Goal: Complete application form: Complete application form

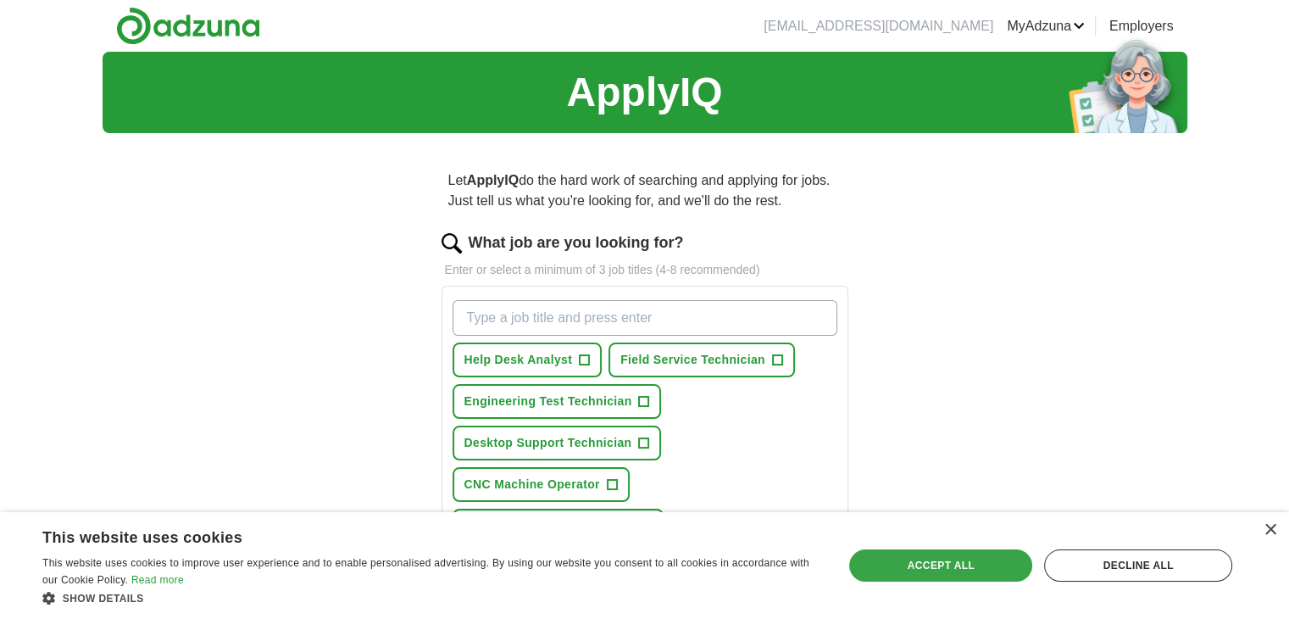
click at [953, 557] on div "Accept all" at bounding box center [940, 565] width 183 height 32
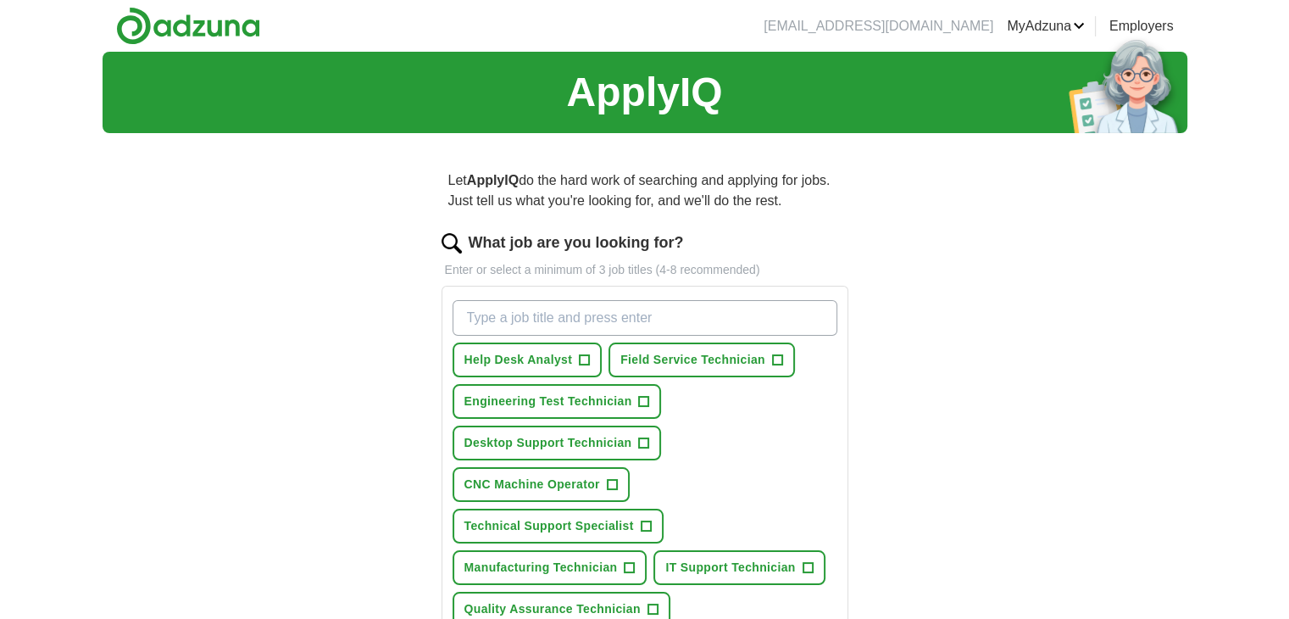
click at [953, 557] on div "ApplyIQ Let ApplyIQ do the hard work of searching and applying for jobs. Just t…" at bounding box center [645, 550] width 1084 height 997
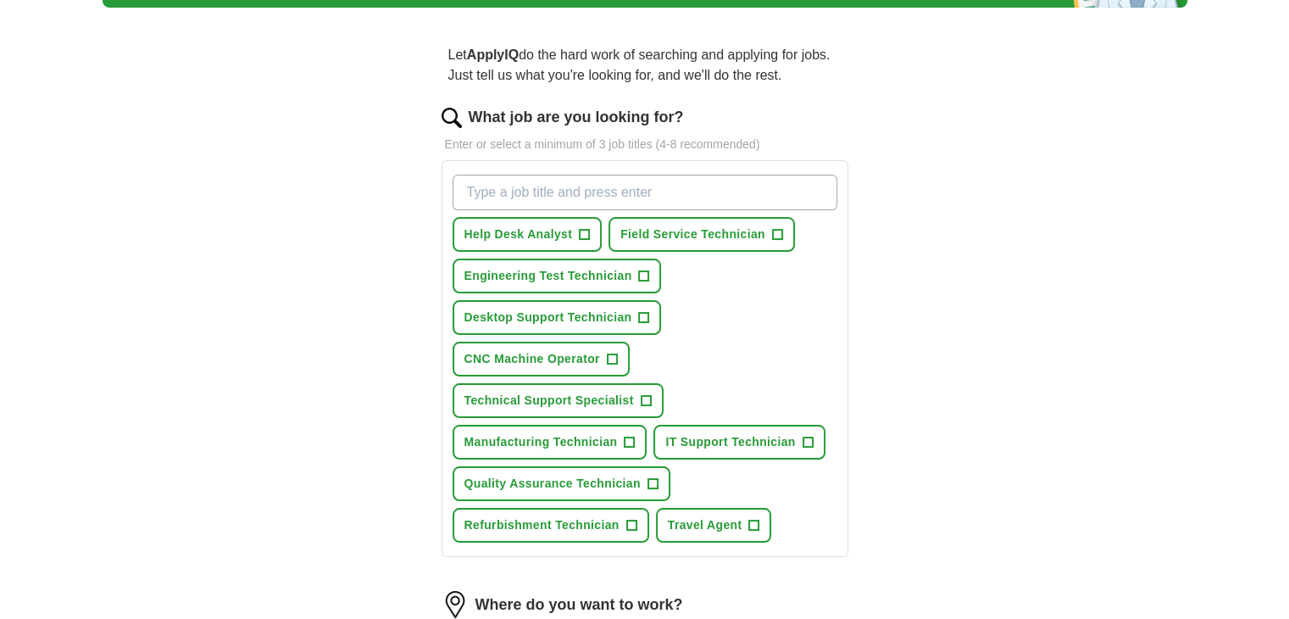
scroll to position [136, 0]
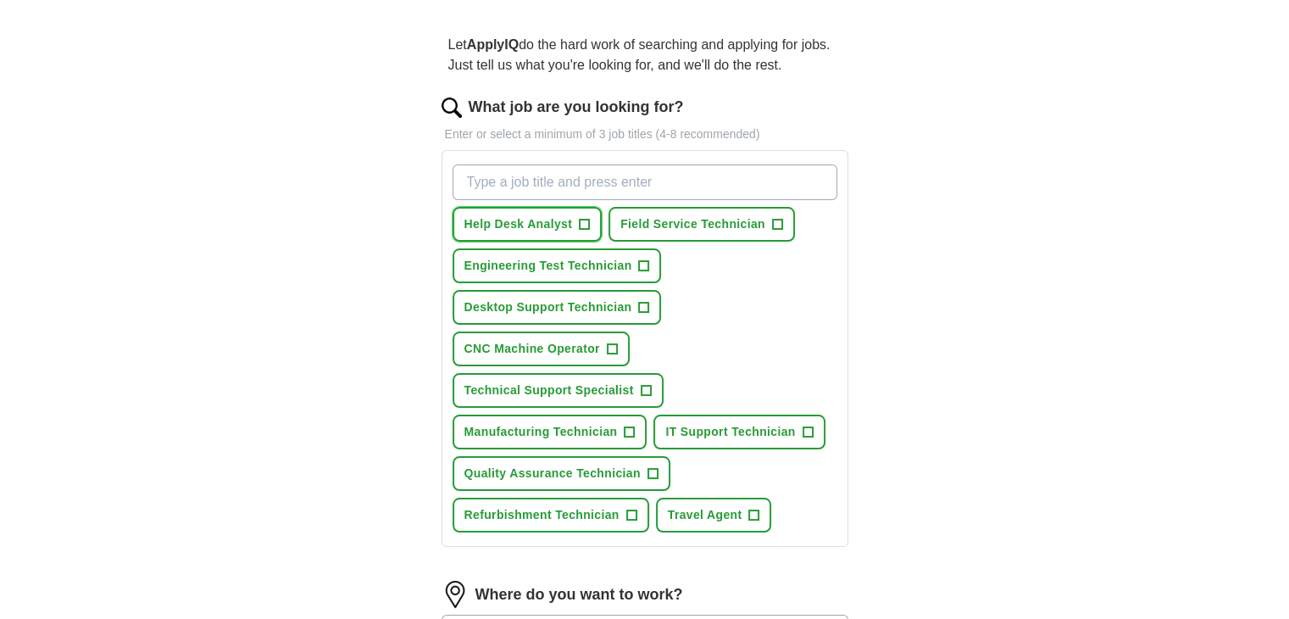
click at [525, 221] on span "Help Desk Analyst" at bounding box center [518, 224] width 108 height 18
click at [526, 308] on span "Desktop Support Technician" at bounding box center [548, 307] width 168 height 18
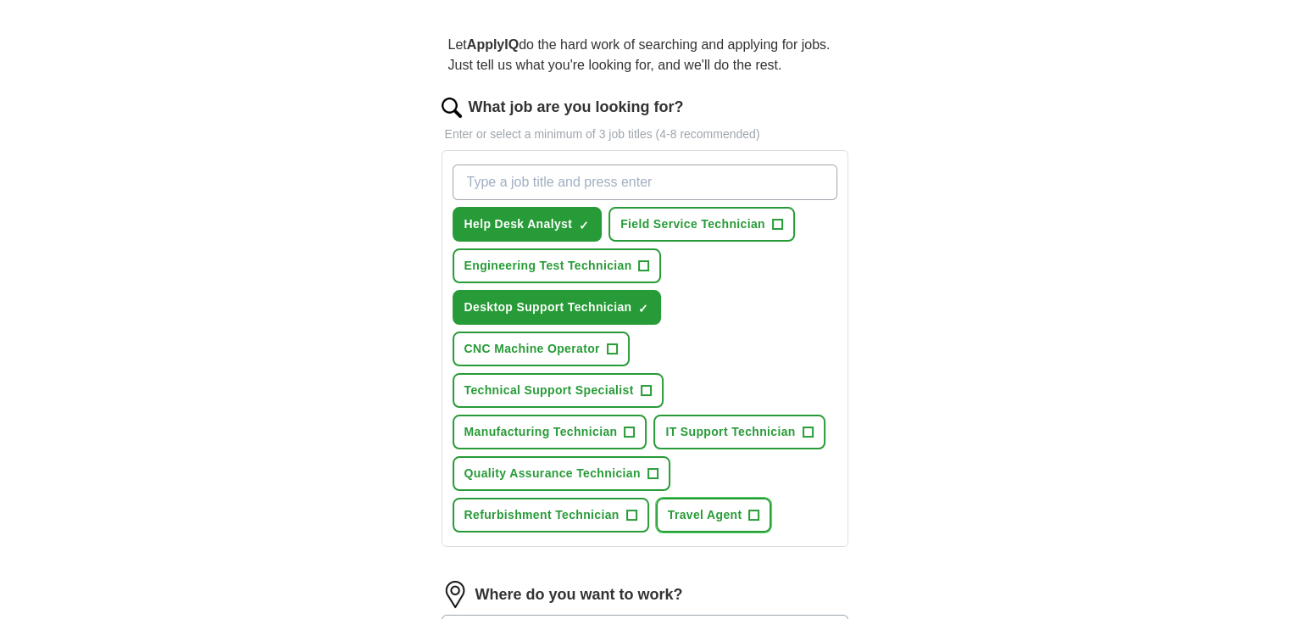
click at [691, 513] on span "Travel Agent" at bounding box center [705, 515] width 75 height 18
click at [704, 435] on span "IT Support Technician" at bounding box center [730, 432] width 130 height 18
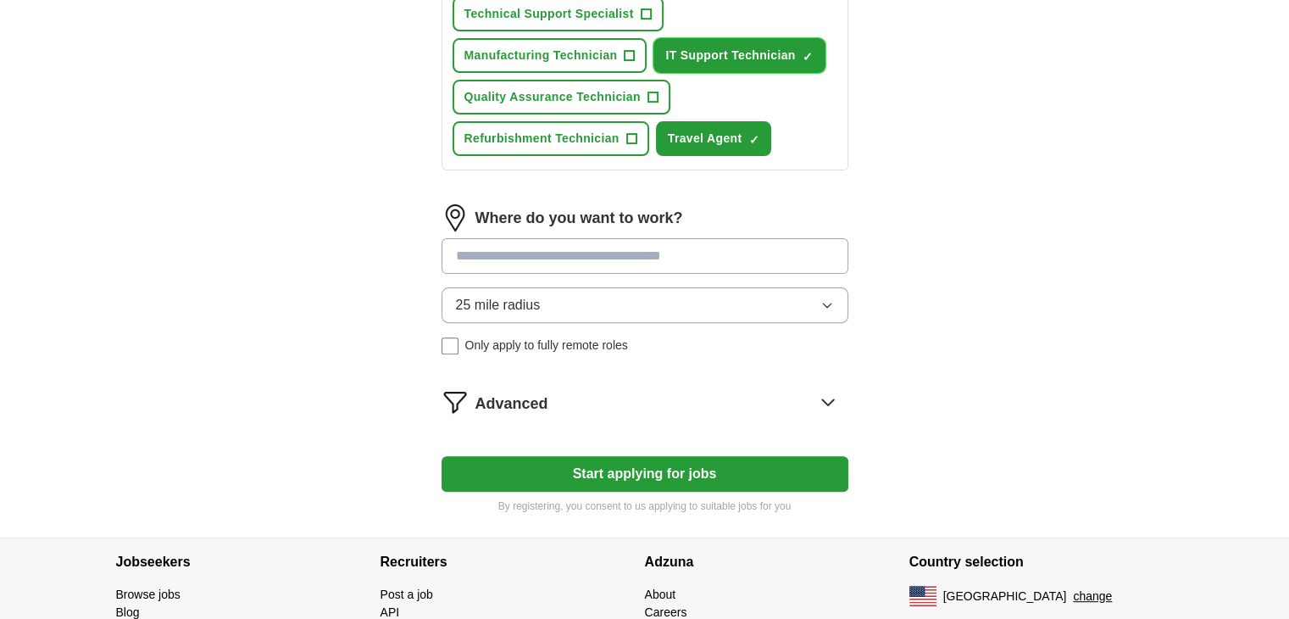
scroll to position [517, 0]
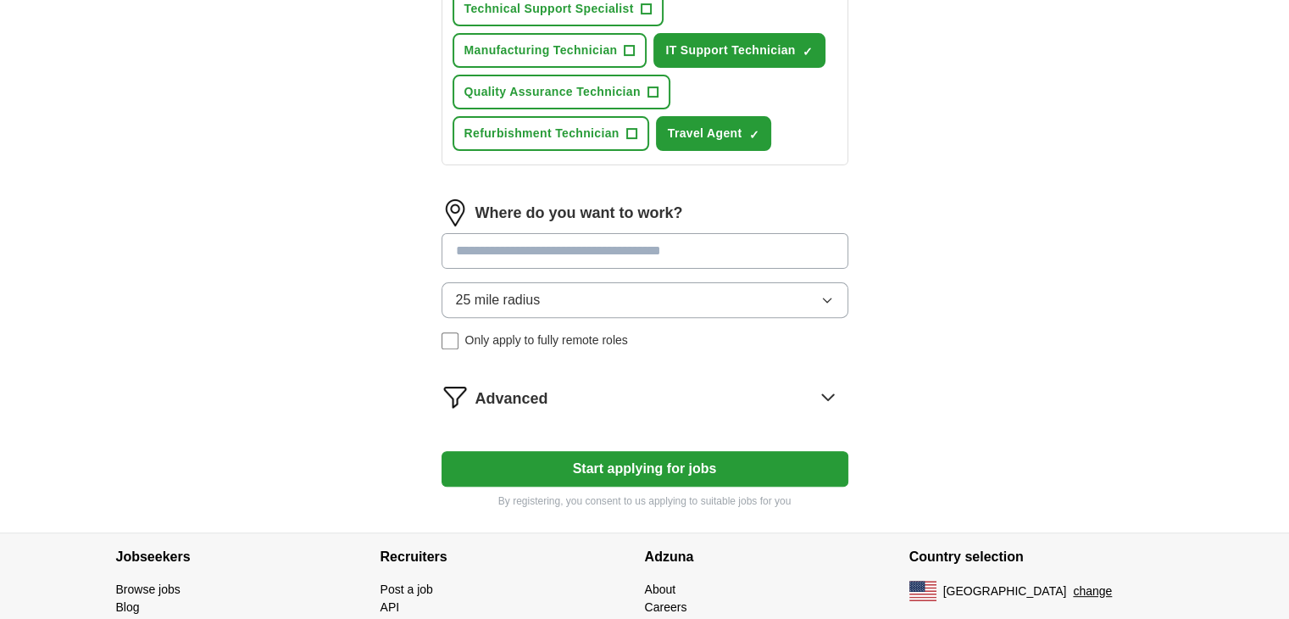
click at [827, 298] on icon "button" at bounding box center [827, 300] width 14 height 14
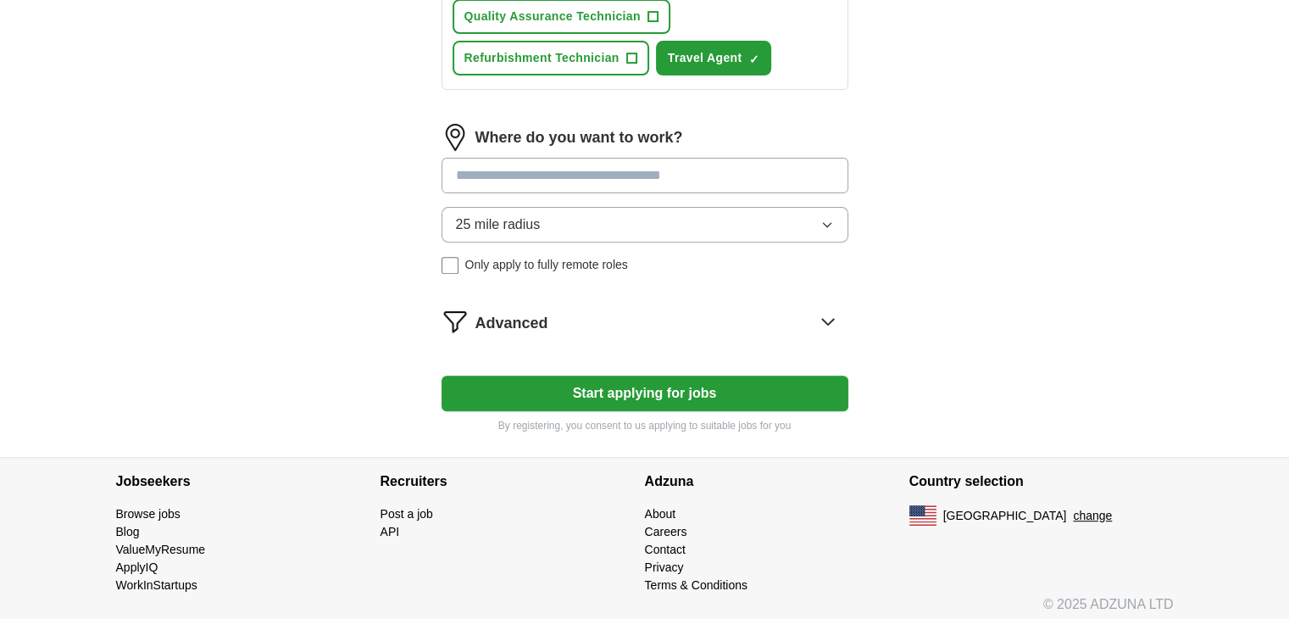
scroll to position [594, 0]
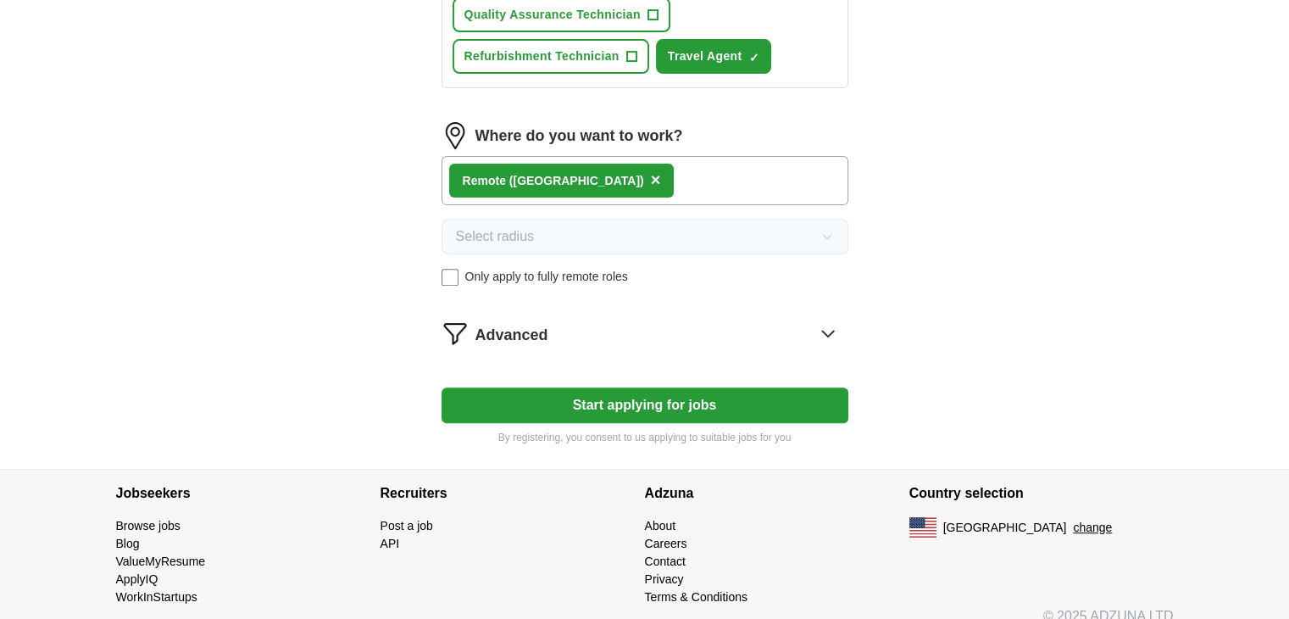
click at [699, 400] on button "Start applying for jobs" at bounding box center [644, 405] width 407 height 36
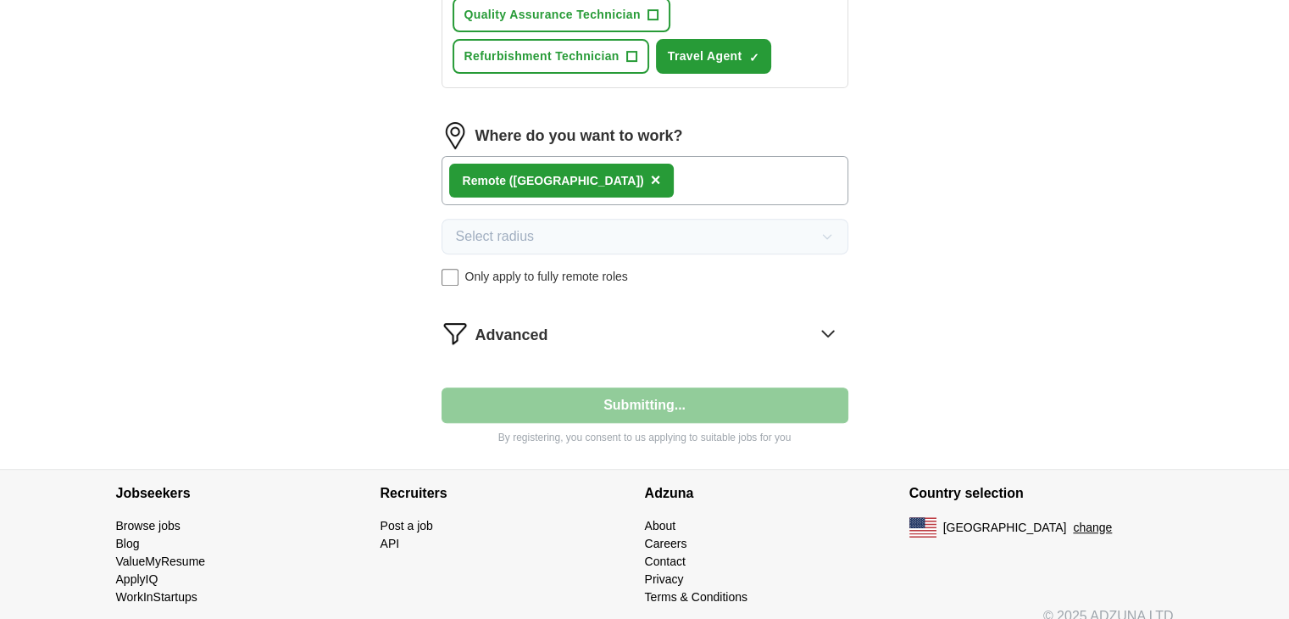
select select "**"
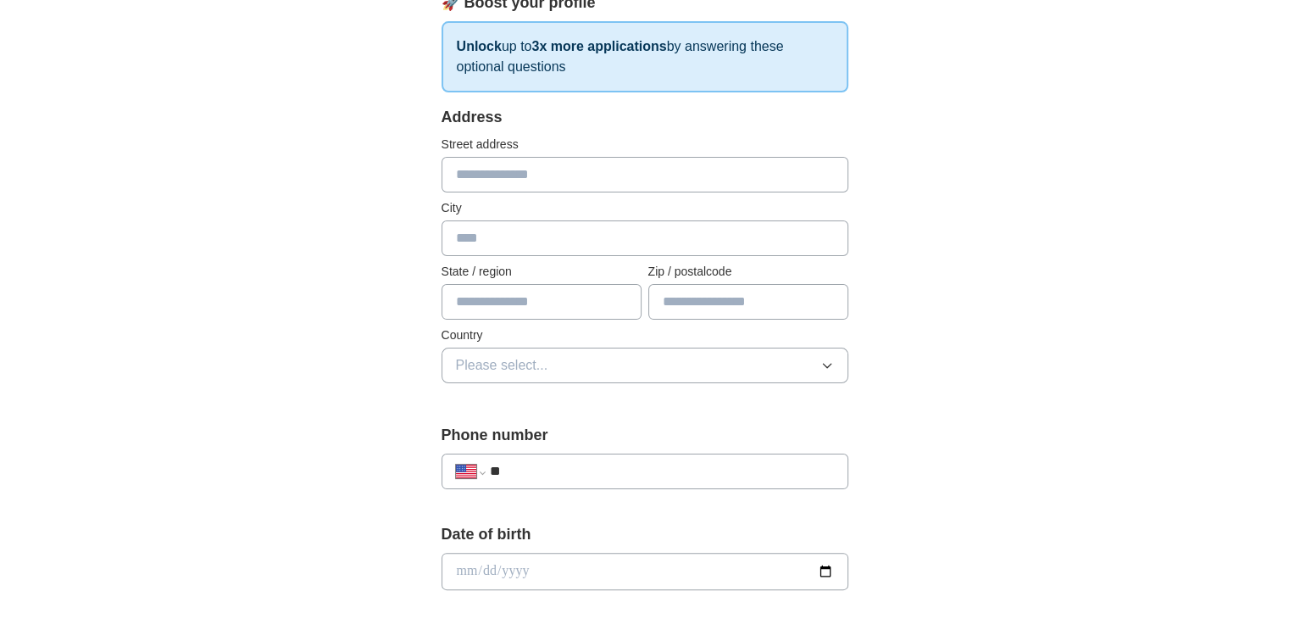
scroll to position [267, 0]
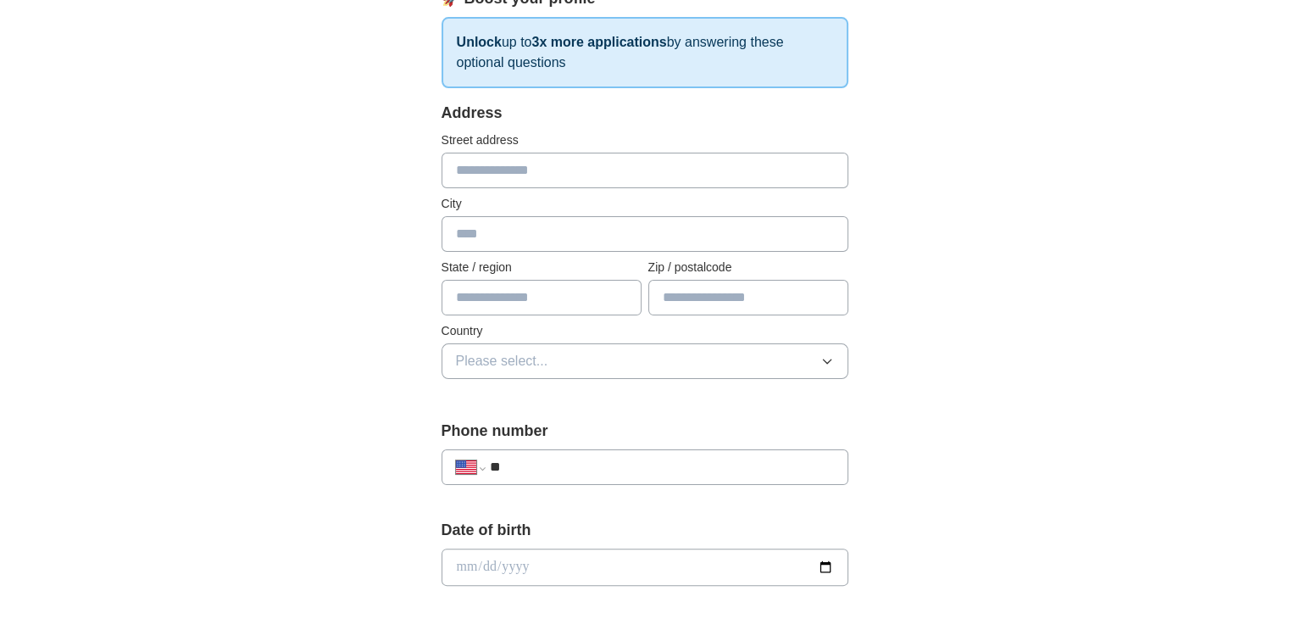
click at [466, 169] on input "text" at bounding box center [644, 171] width 407 height 36
type input "**********"
type input "*******"
type input "**"
type input "*****"
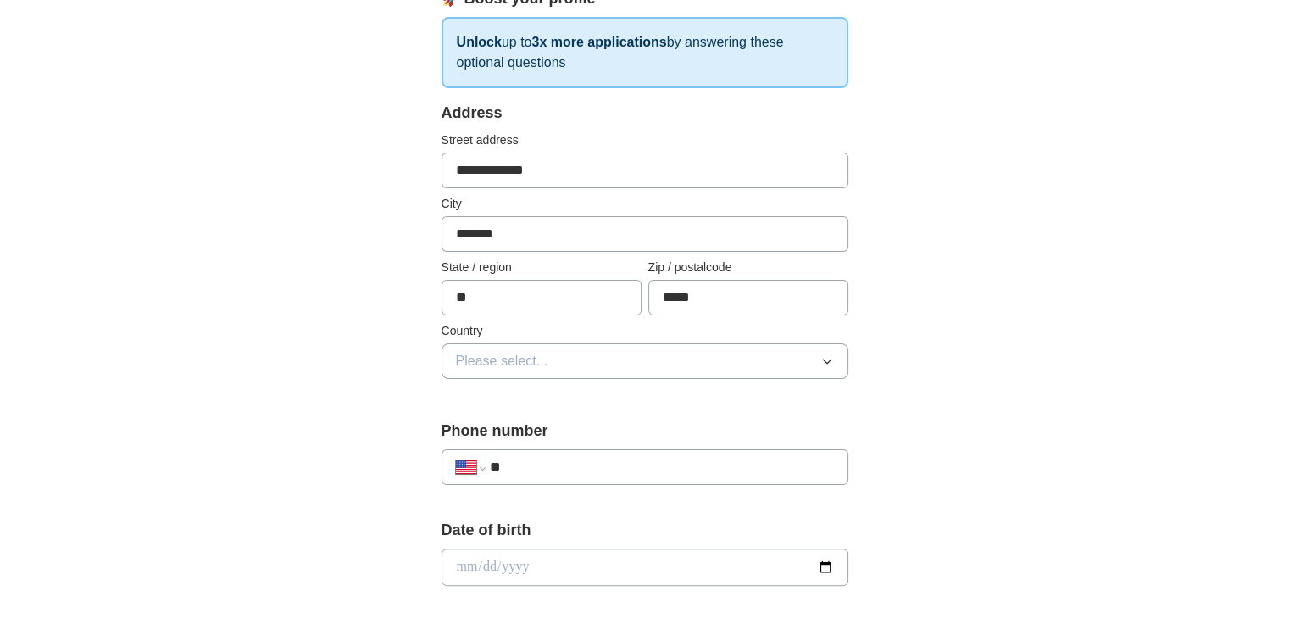
click at [828, 360] on icon "button" at bounding box center [827, 361] width 14 height 14
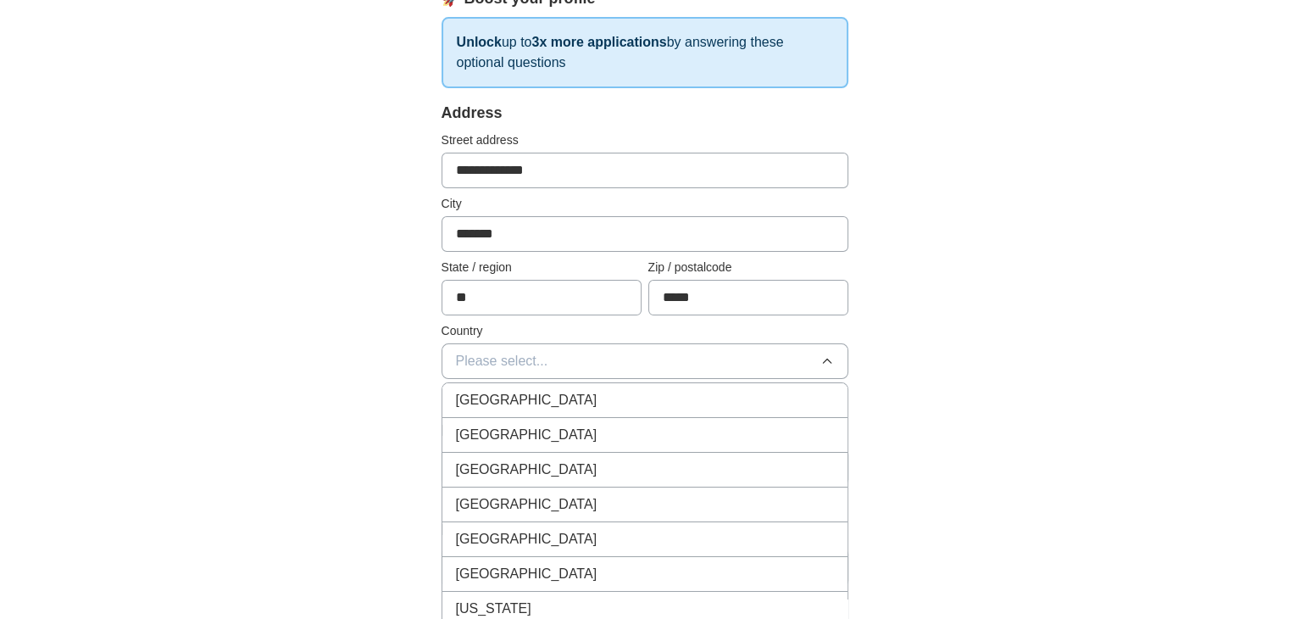
click at [535, 432] on span "[GEOGRAPHIC_DATA]" at bounding box center [526, 434] width 141 height 20
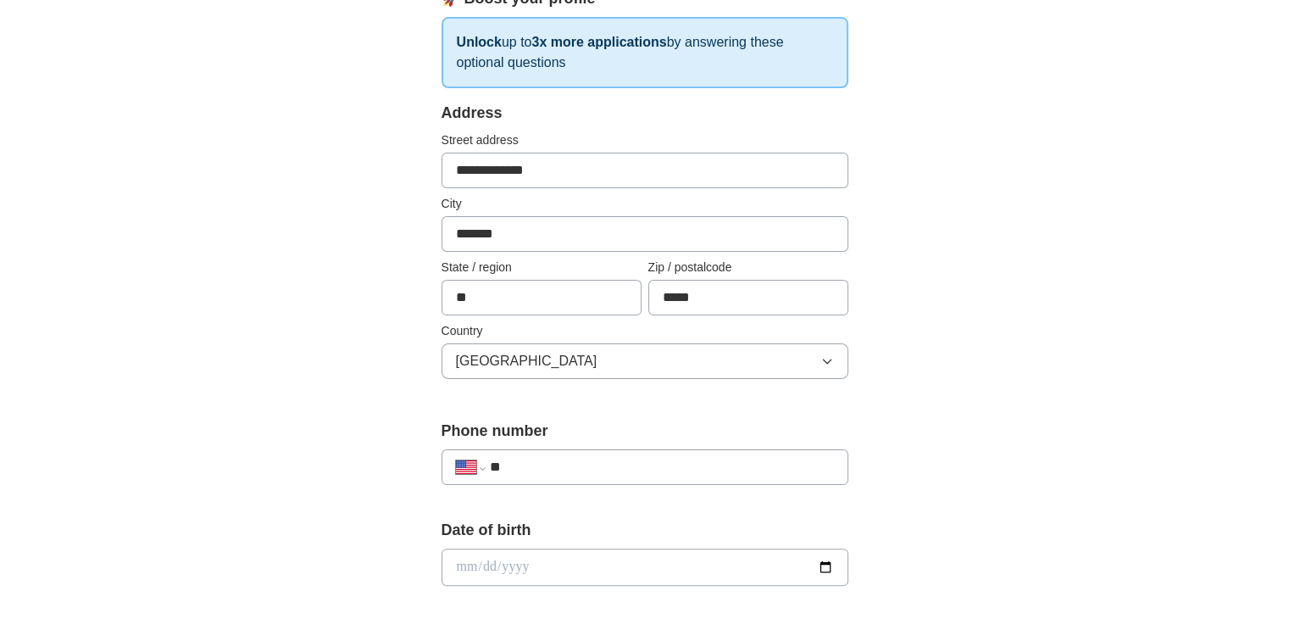
click at [525, 465] on input "**" at bounding box center [661, 467] width 344 height 20
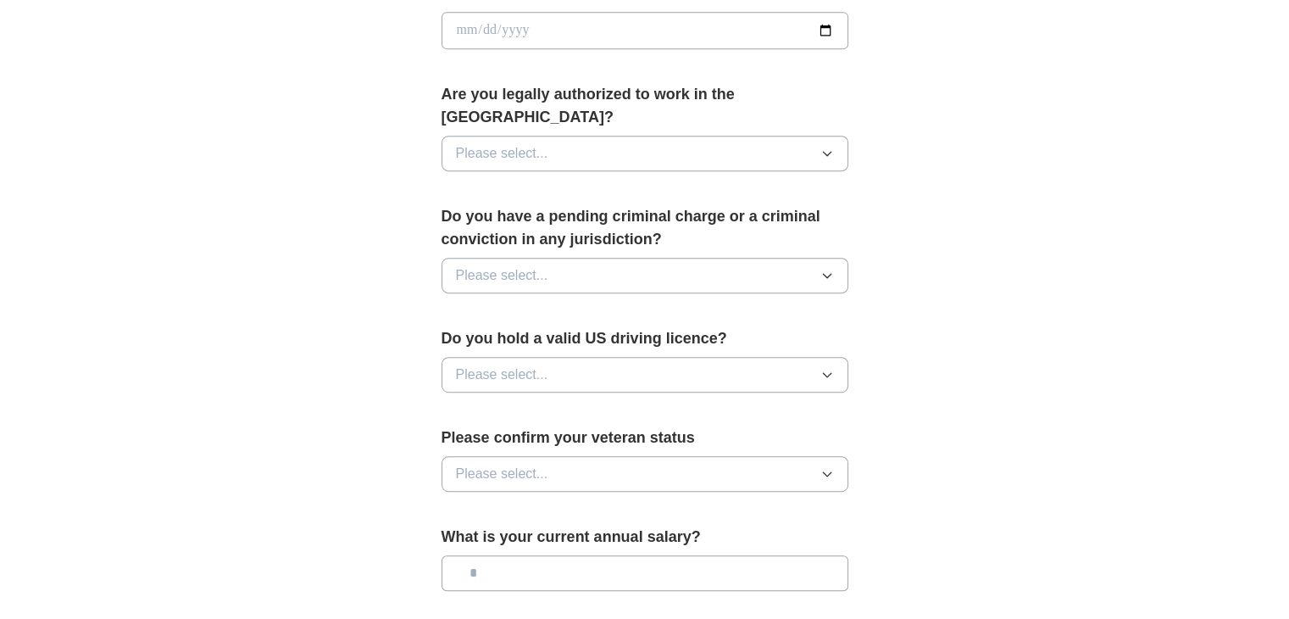
scroll to position [820, 0]
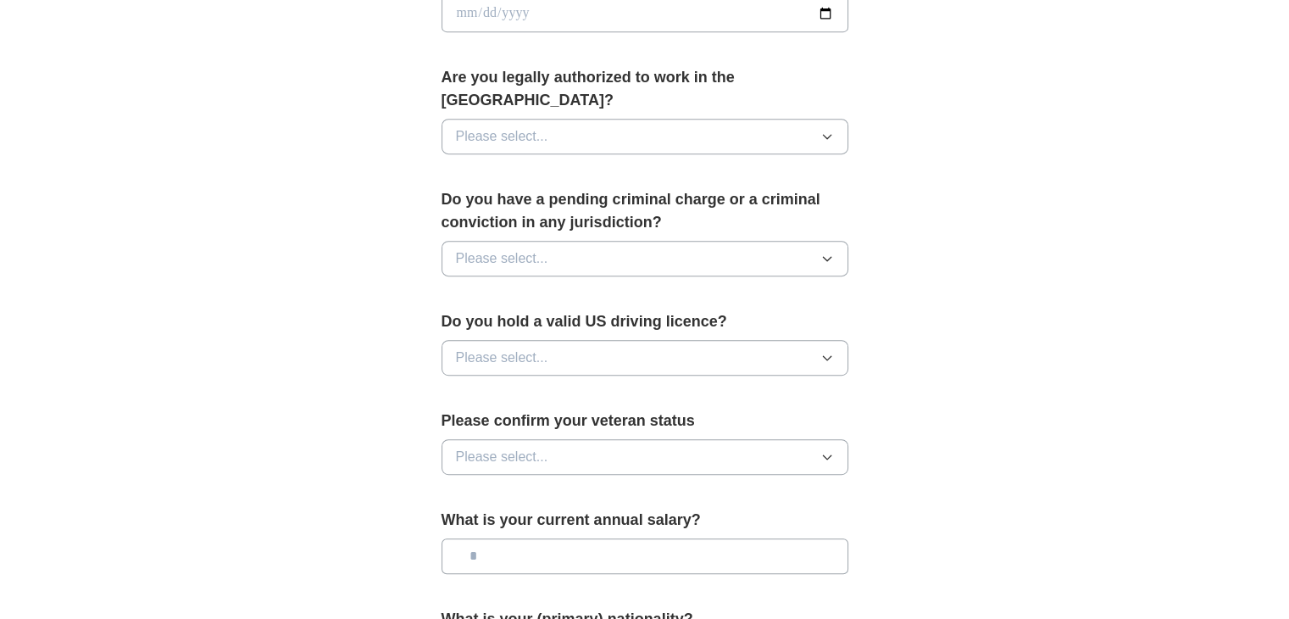
type input "**********"
click at [825, 126] on button "Please select..." at bounding box center [644, 137] width 407 height 36
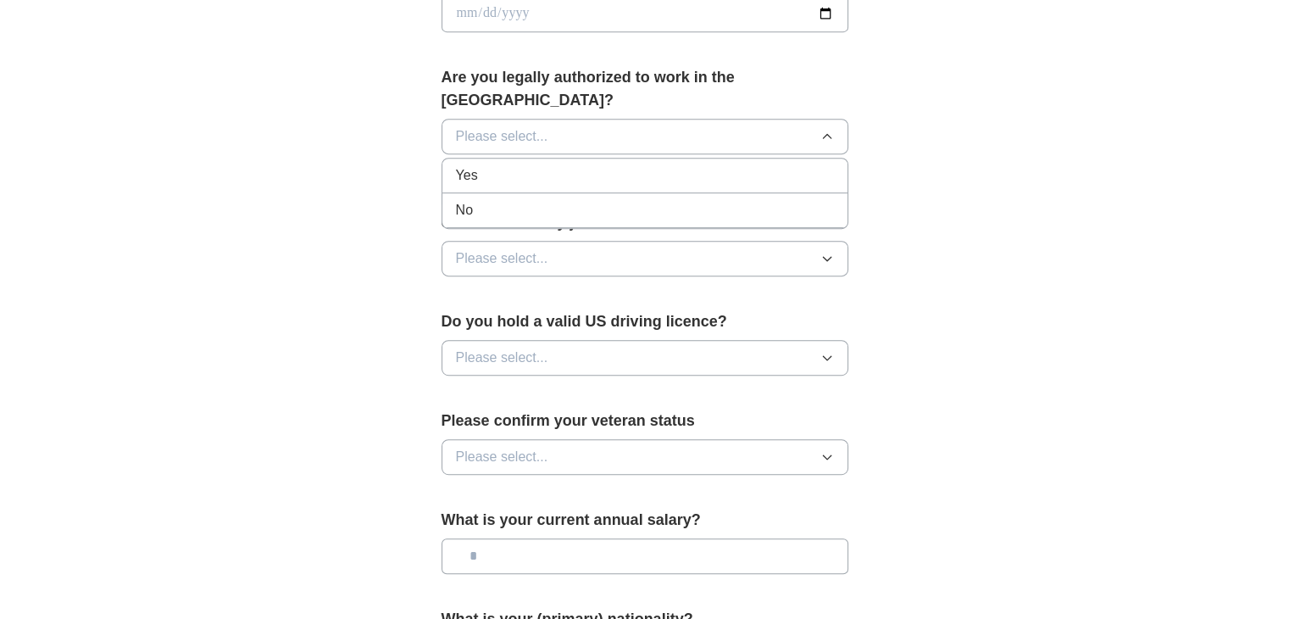
click at [536, 165] on div "Yes" at bounding box center [645, 175] width 378 height 20
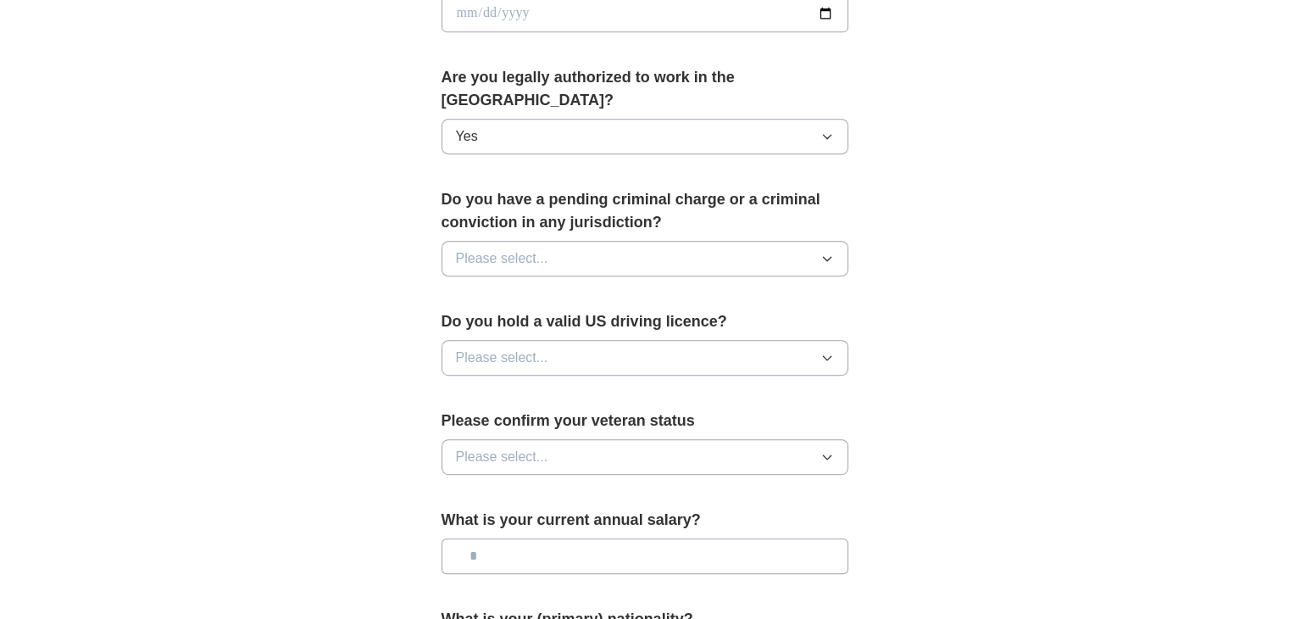
click at [829, 252] on icon "button" at bounding box center [827, 259] width 14 height 14
click at [529, 322] on div "No" at bounding box center [645, 332] width 378 height 20
click at [826, 351] on icon "button" at bounding box center [827, 358] width 14 height 14
click at [496, 386] on div "Yes" at bounding box center [645, 396] width 378 height 20
click at [828, 450] on icon "button" at bounding box center [827, 457] width 14 height 14
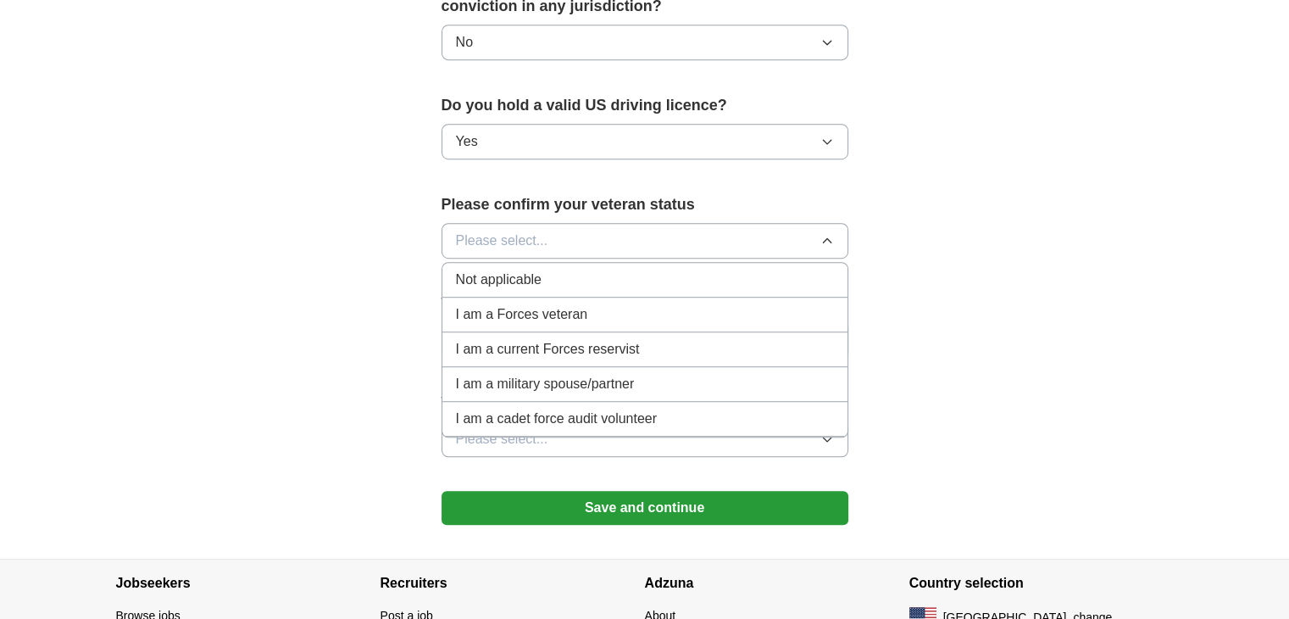
scroll to position [1037, 0]
click at [502, 269] on span "Not applicable" at bounding box center [499, 279] width 86 height 20
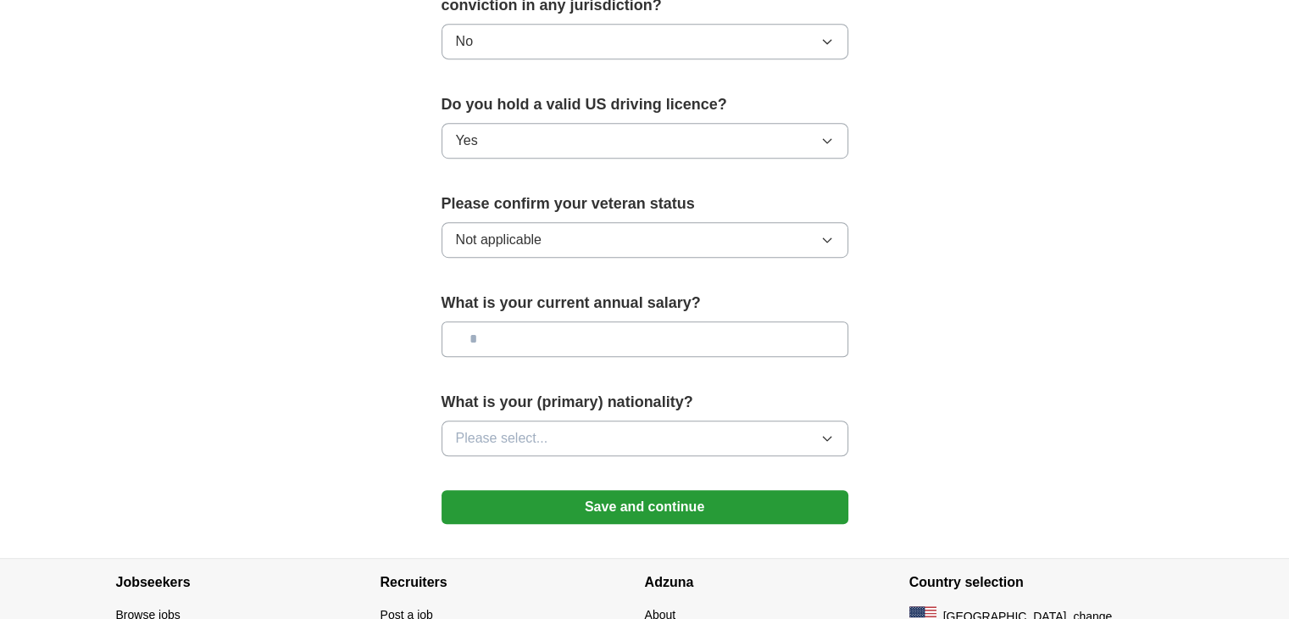
click at [830, 321] on input "text" at bounding box center [644, 339] width 407 height 36
type input "********"
click at [829, 431] on icon "button" at bounding box center [827, 438] width 14 height 14
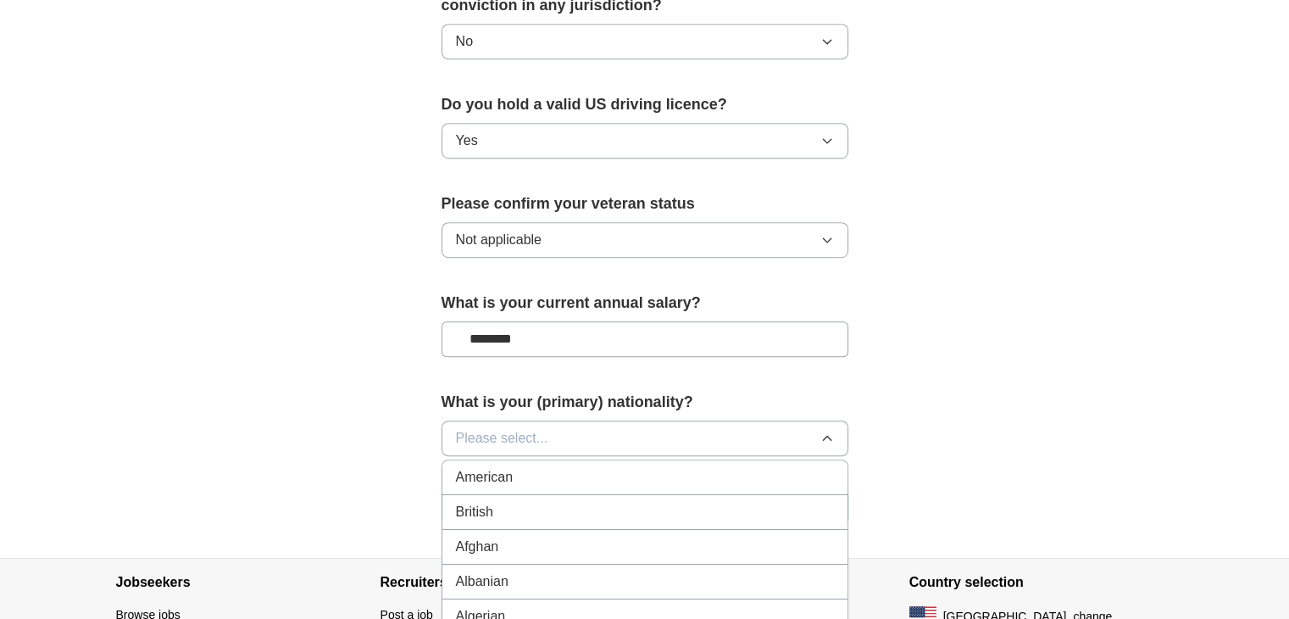
click at [485, 428] on span "Please select..." at bounding box center [502, 438] width 92 height 20
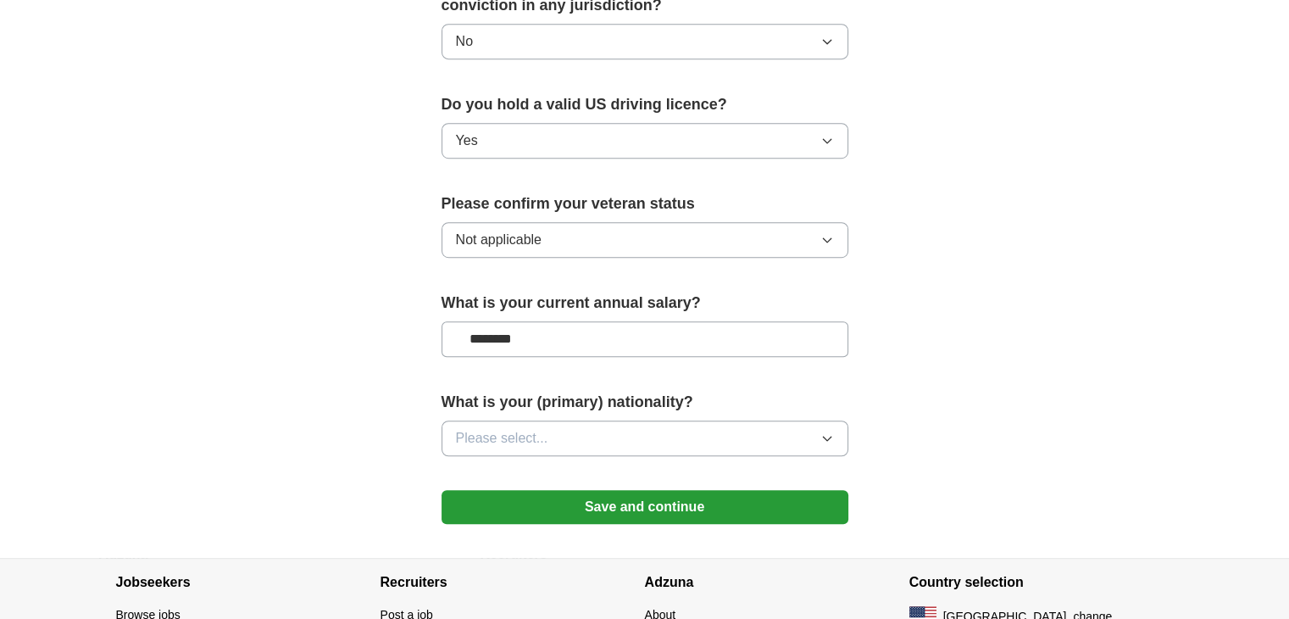
click at [485, 428] on span "Please select..." at bounding box center [502, 438] width 92 height 20
drag, startPoint x: 1295, startPoint y: 485, endPoint x: 965, endPoint y: 241, distance: 410.8
drag, startPoint x: 1297, startPoint y: 464, endPoint x: 1217, endPoint y: 536, distance: 108.0
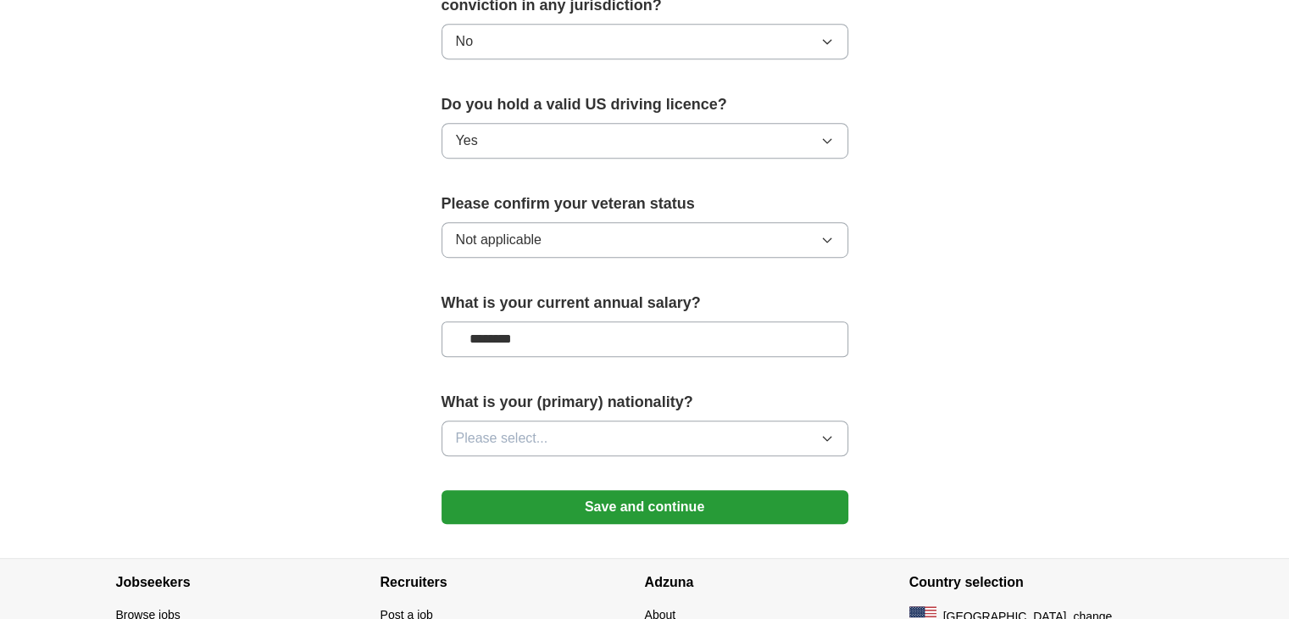
scroll to position [1119, 0]
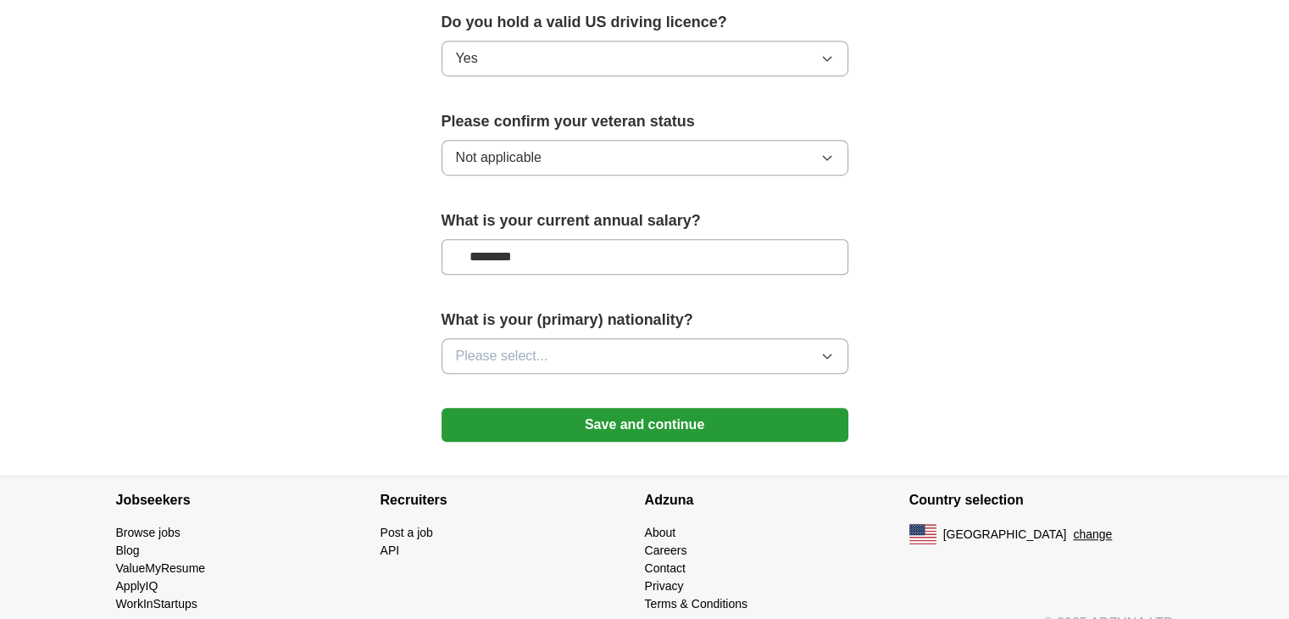
click at [474, 346] on span "Please select..." at bounding box center [502, 356] width 92 height 20
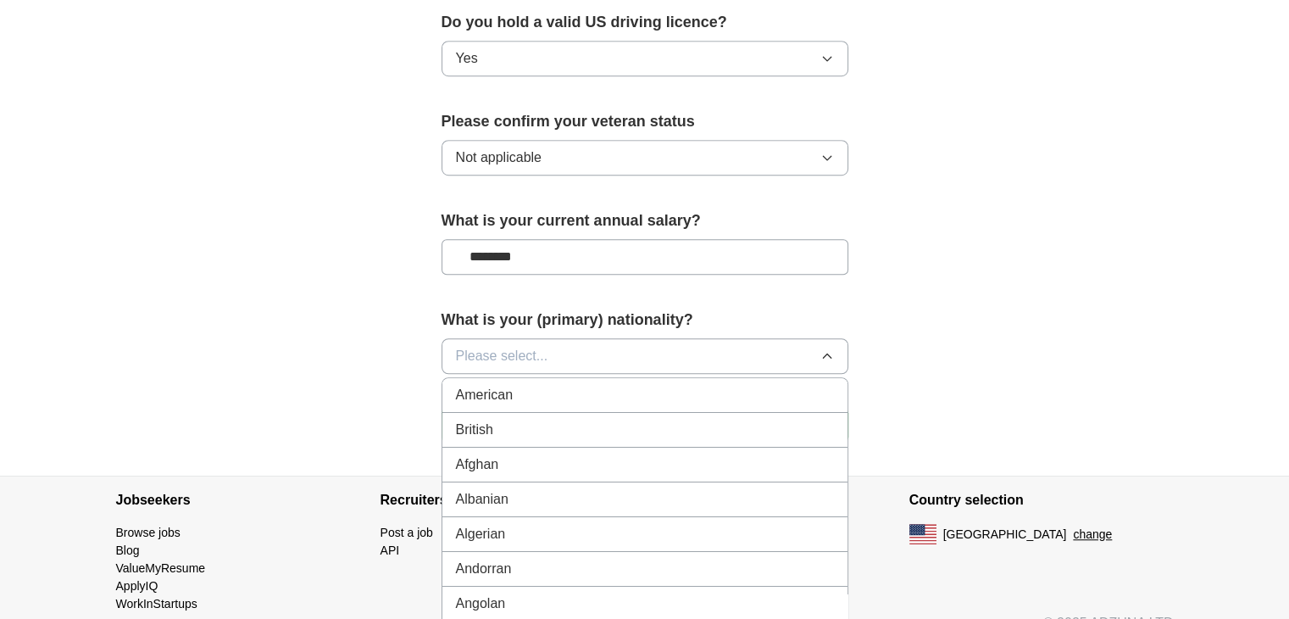
click at [469, 346] on span "Please select..." at bounding box center [502, 356] width 92 height 20
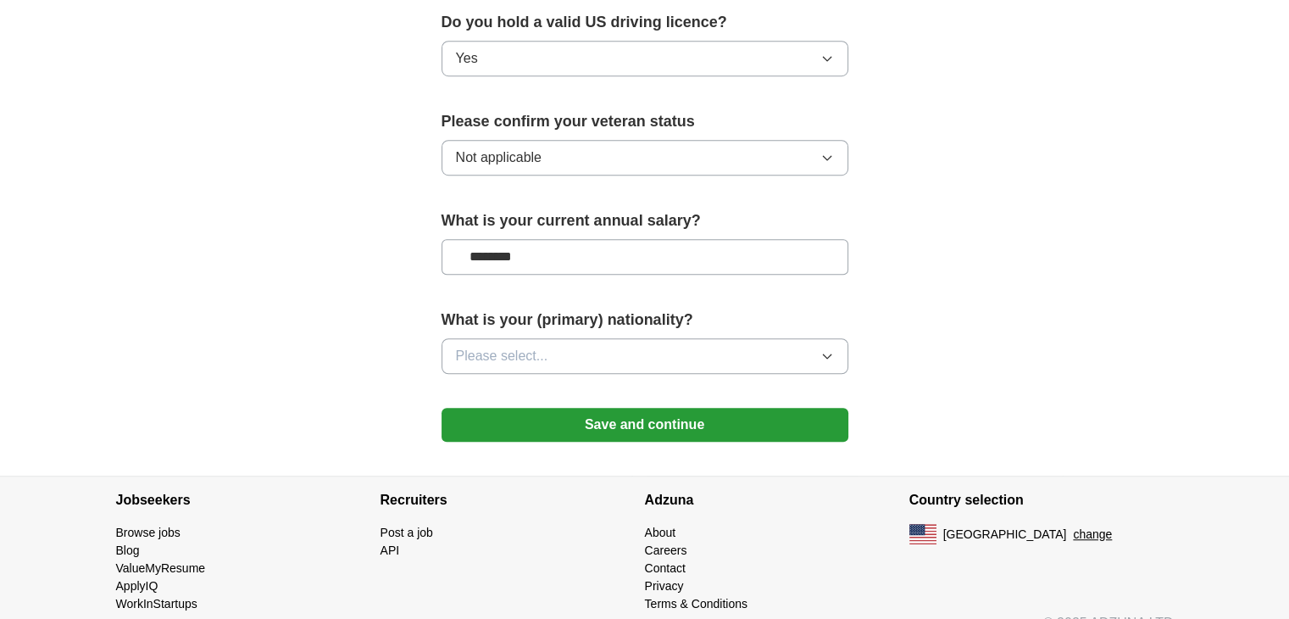
click at [832, 349] on icon "button" at bounding box center [827, 356] width 14 height 14
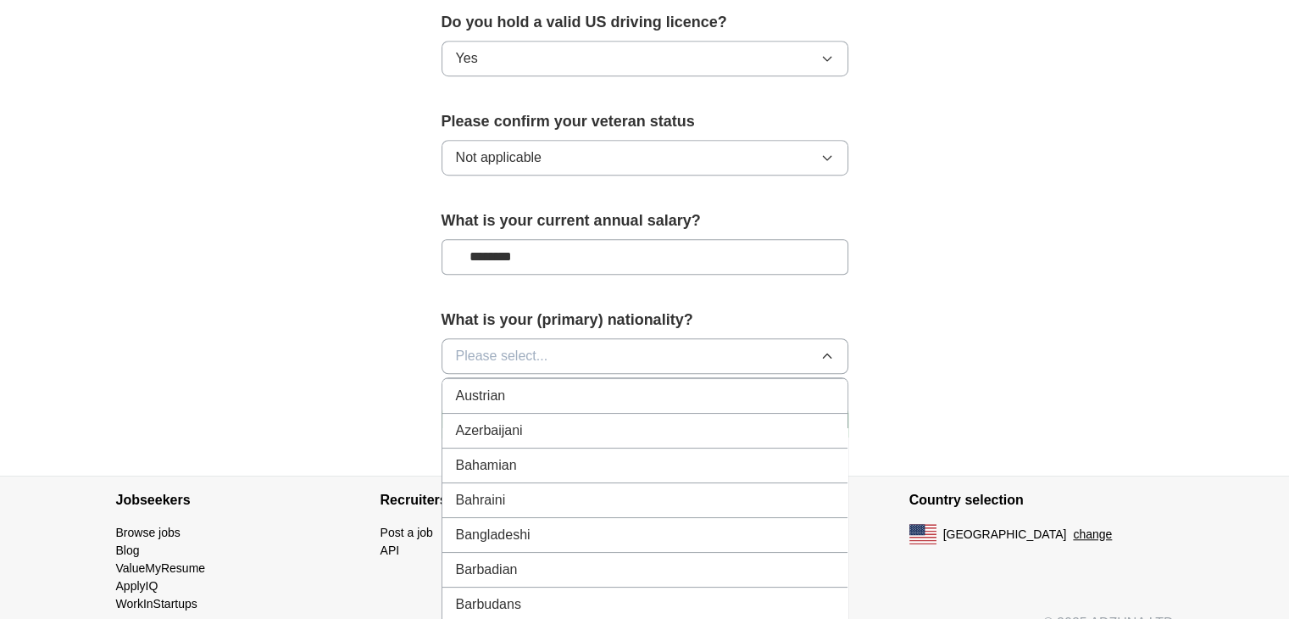
scroll to position [387, 0]
click at [500, 519] on span "Bangladeshi" at bounding box center [493, 529] width 75 height 20
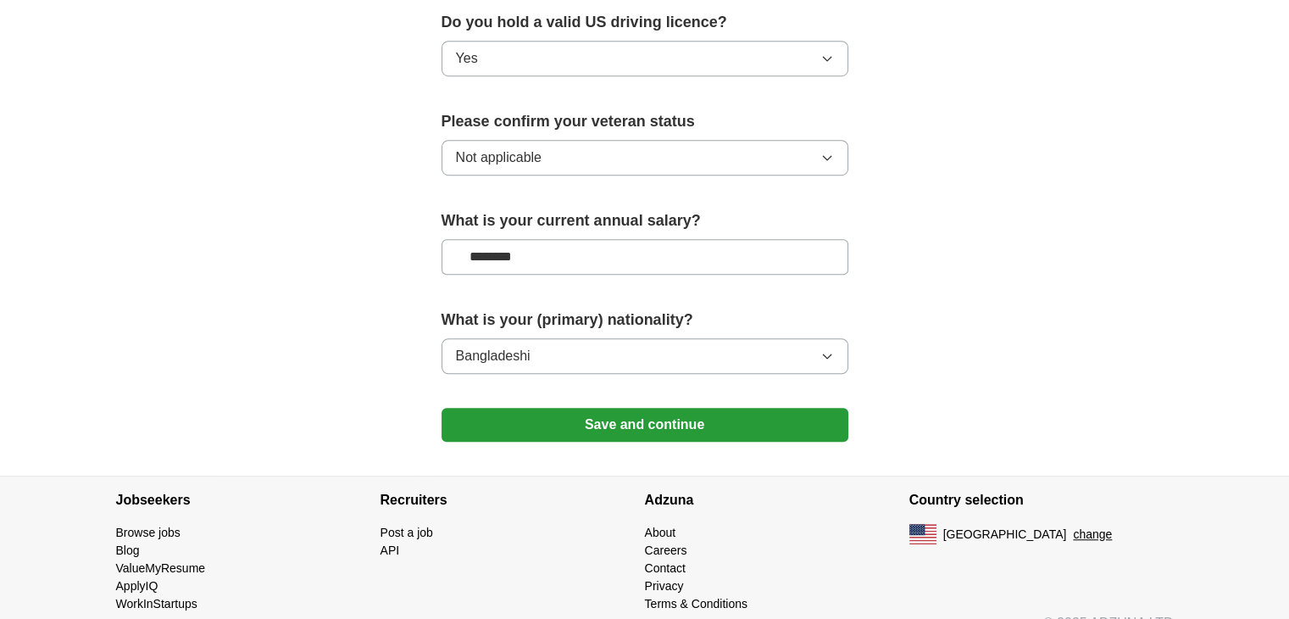
click at [630, 408] on button "Save and continue" at bounding box center [644, 425] width 407 height 34
